Goal: Find specific page/section

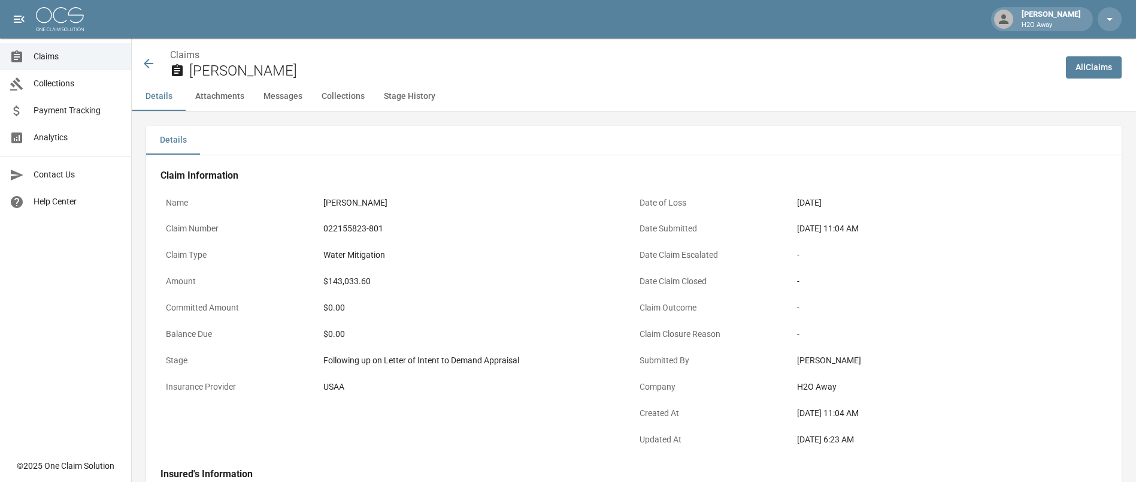
click at [147, 61] on icon at bounding box center [149, 64] width 10 height 10
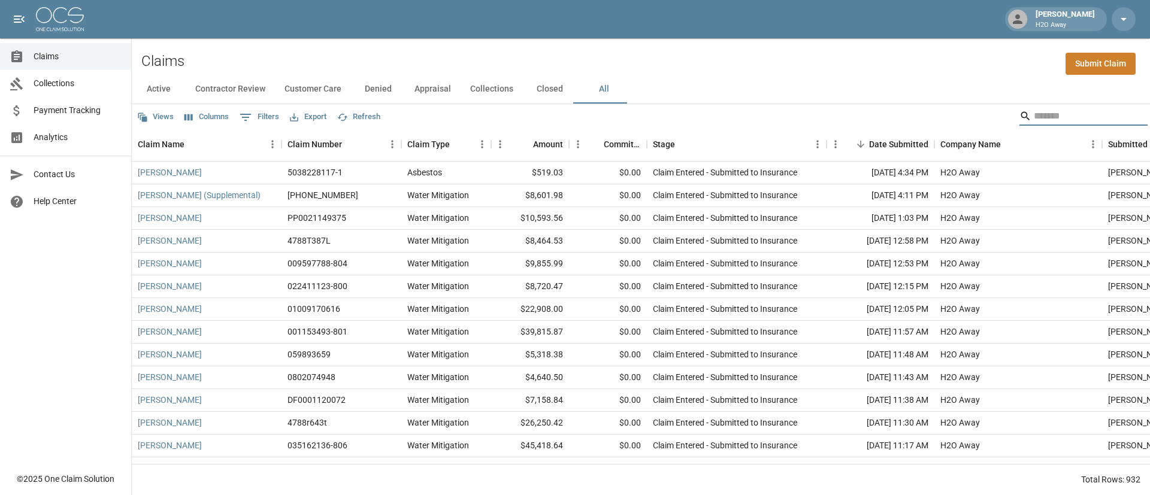
click at [1034, 117] on input "Search" at bounding box center [1082, 116] width 96 height 19
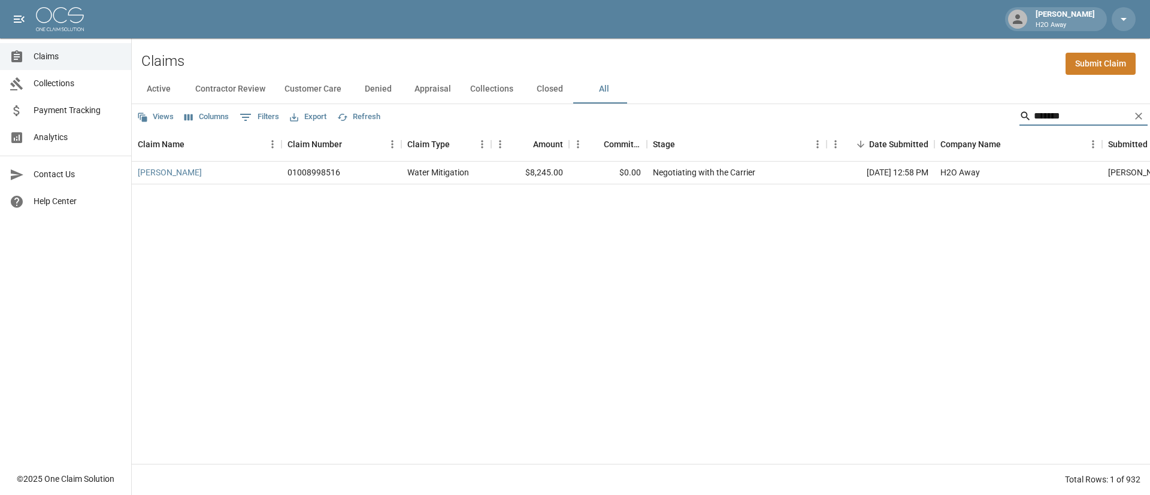
type input "*******"
click at [562, 302] on div "[PERSON_NAME] 01008998516 Water Mitigation $8,245.00 $0.00 Negotiating with the…" at bounding box center [692, 313] width 1120 height 303
click at [633, 189] on div "[PERSON_NAME] 01008998516 Water Mitigation $8,245.00 $0.00 Negotiating with the…" at bounding box center [692, 313] width 1120 height 303
click at [627, 188] on div "[PERSON_NAME] 01008998516 Water Mitigation $8,245.00 $0.00 Negotiating with the…" at bounding box center [692, 313] width 1120 height 303
click at [626, 188] on div "[PERSON_NAME] 01008998516 Water Mitigation $8,245.00 $0.00 Negotiating with the…" at bounding box center [692, 313] width 1120 height 303
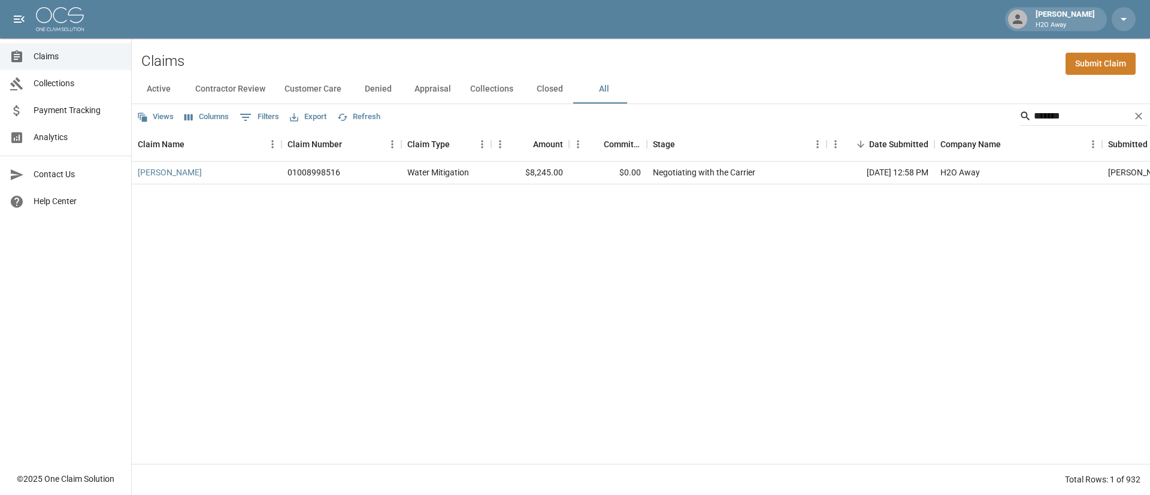
click at [626, 192] on div "[PERSON_NAME] 01008998516 Water Mitigation $8,245.00 $0.00 Negotiating with the…" at bounding box center [692, 313] width 1120 height 303
click at [179, 173] on link "[PERSON_NAME]" at bounding box center [170, 173] width 64 height 12
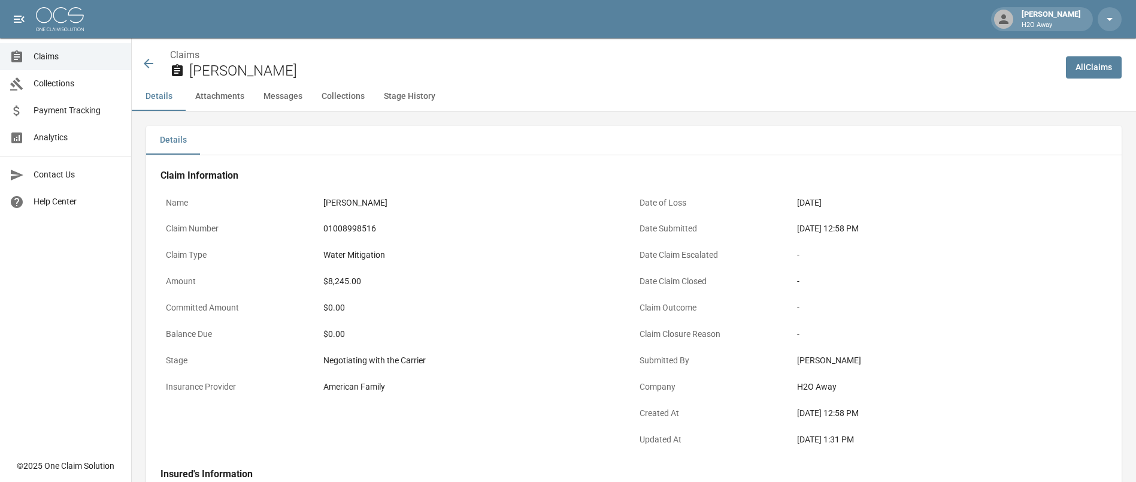
click at [607, 8] on div "[PERSON_NAME] H2O Away" at bounding box center [568, 19] width 1136 height 38
